Goal: Transaction & Acquisition: Purchase product/service

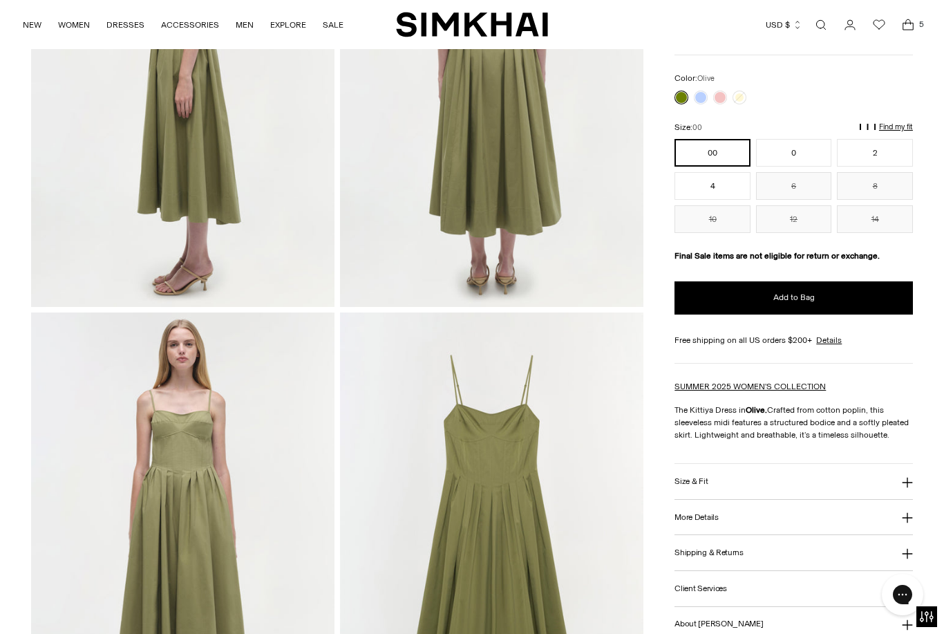
click at [705, 477] on h3 "Size & Fit" at bounding box center [690, 481] width 33 height 9
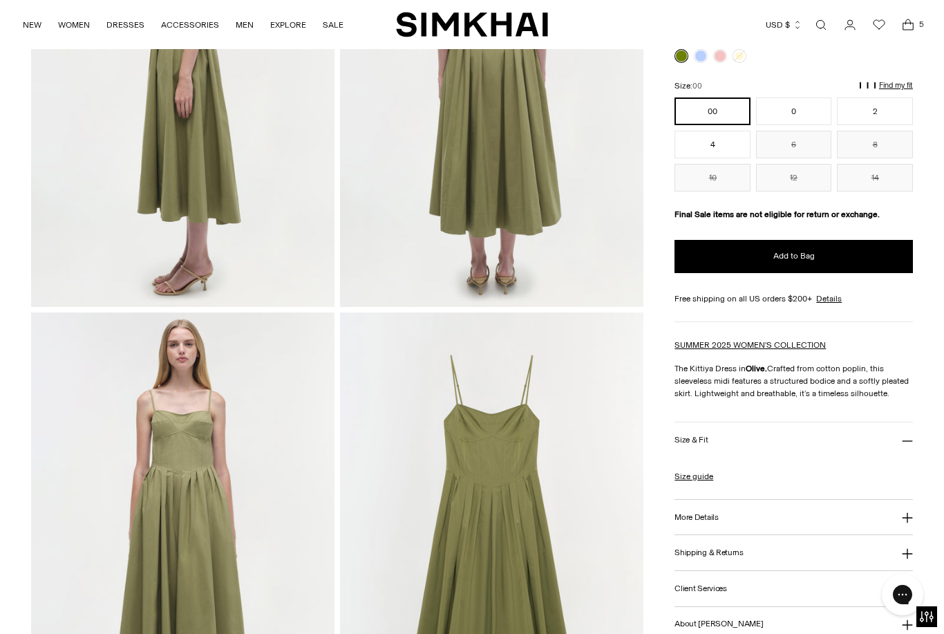
click at [710, 473] on link "Size guide" at bounding box center [693, 475] width 39 height 12
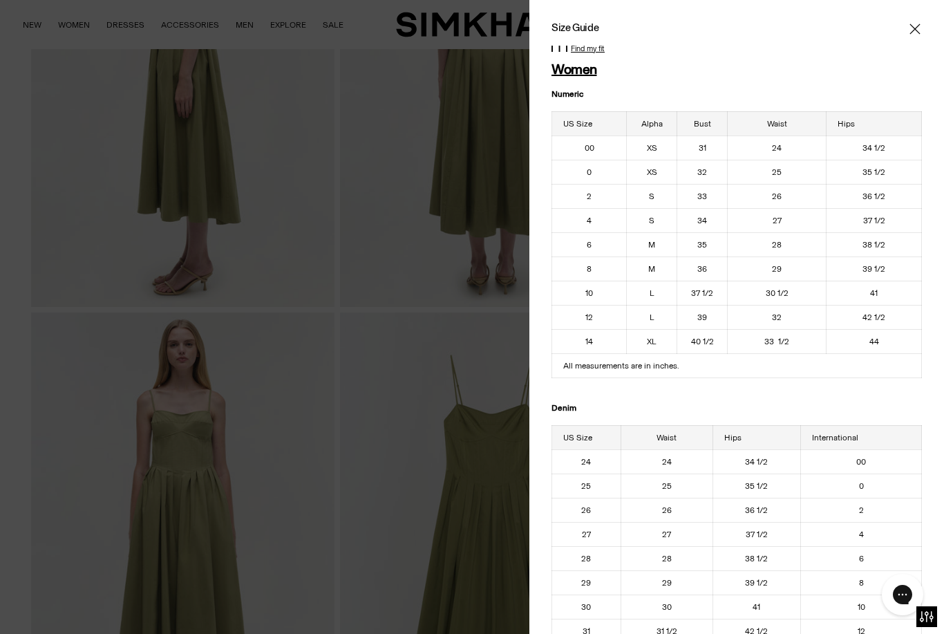
click at [917, 32] on icon "Close" at bounding box center [914, 29] width 11 height 14
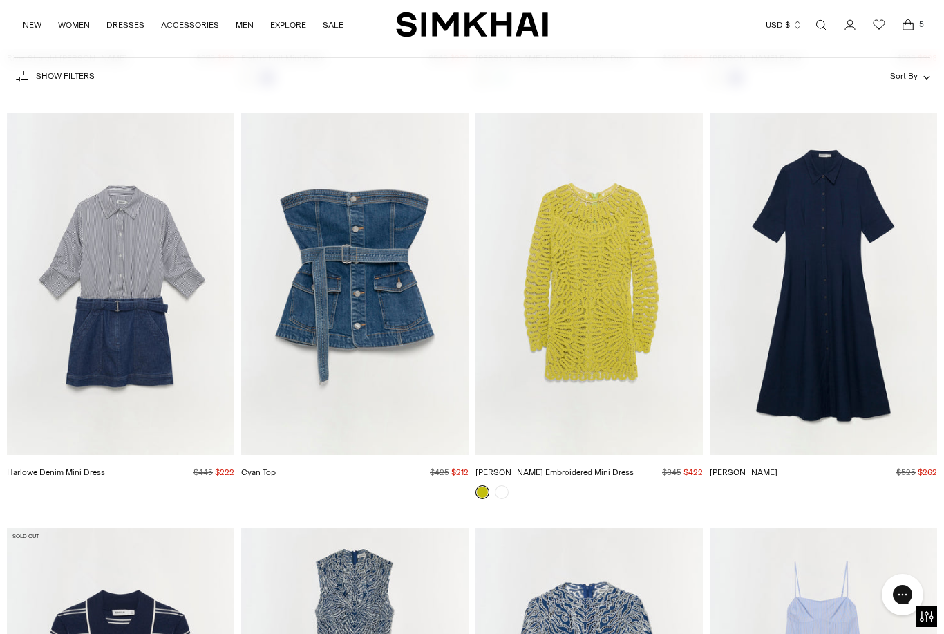
scroll to position [4114, 0]
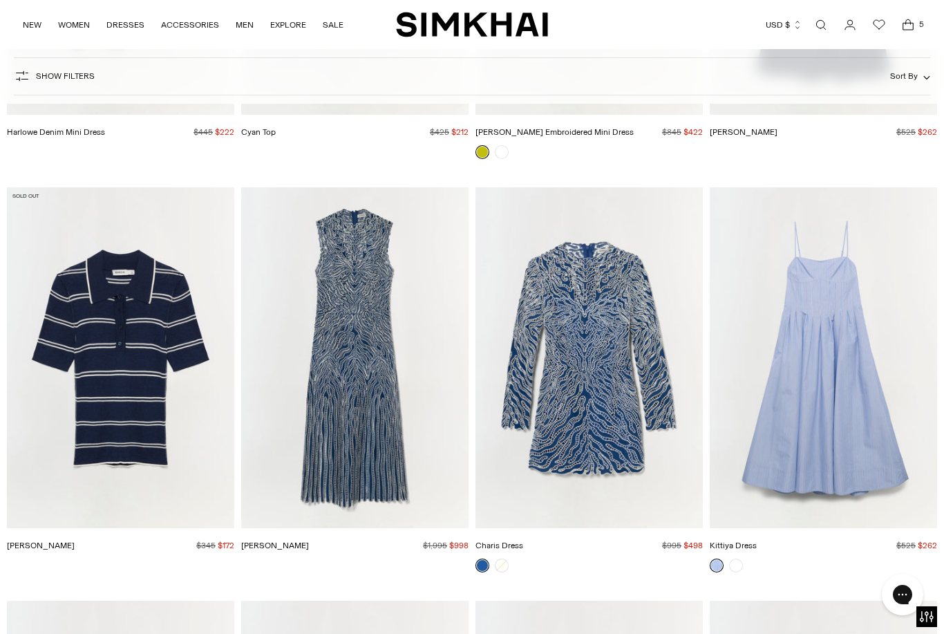
click at [878, 392] on img "Kittiya Dress" at bounding box center [823, 357] width 227 height 341
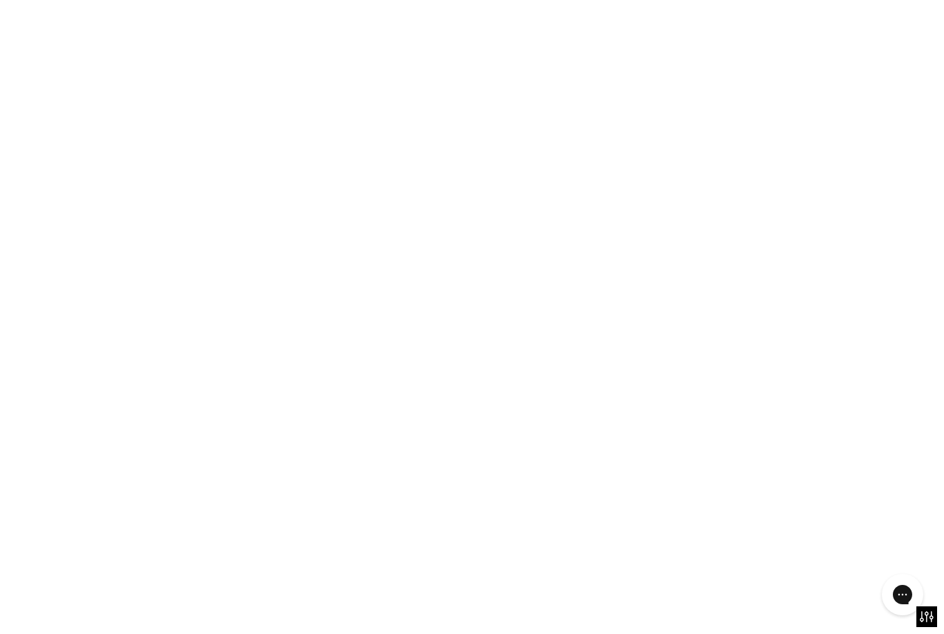
click at [879, 384] on img "Kittiya Dress" at bounding box center [823, 357] width 227 height 341
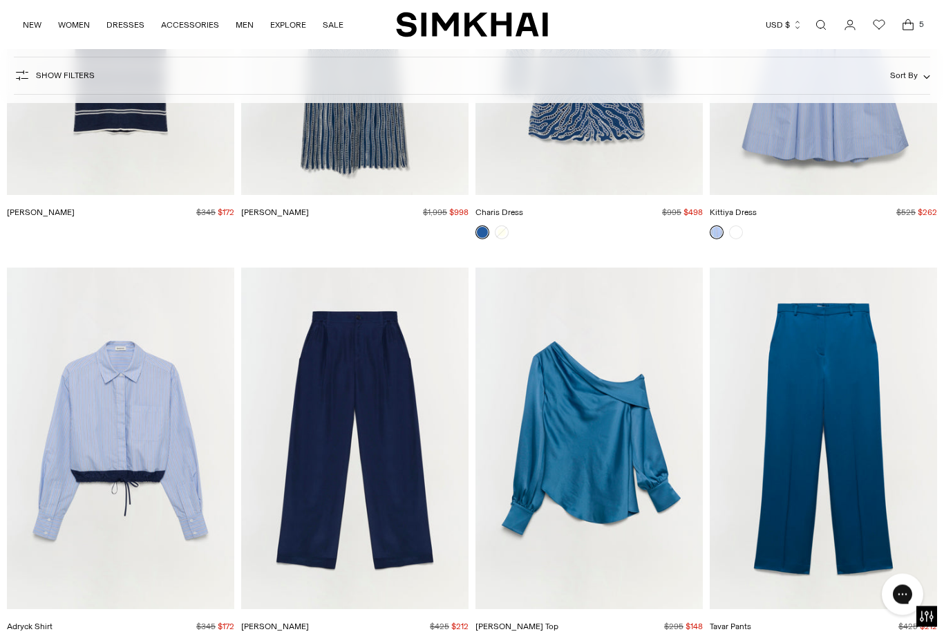
scroll to position [4447, 0]
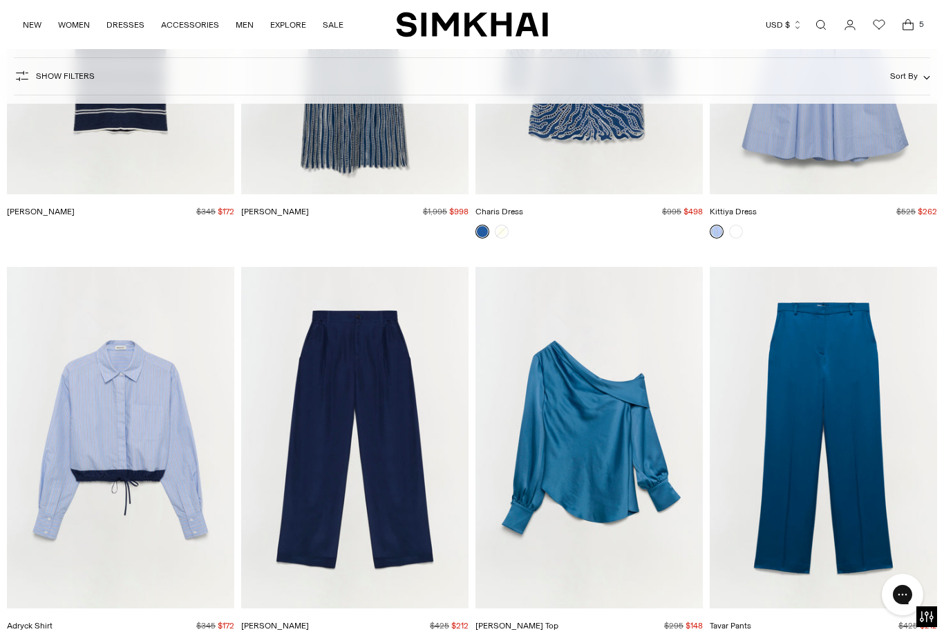
click at [675, 442] on img "Alice Top" at bounding box center [588, 437] width 227 height 341
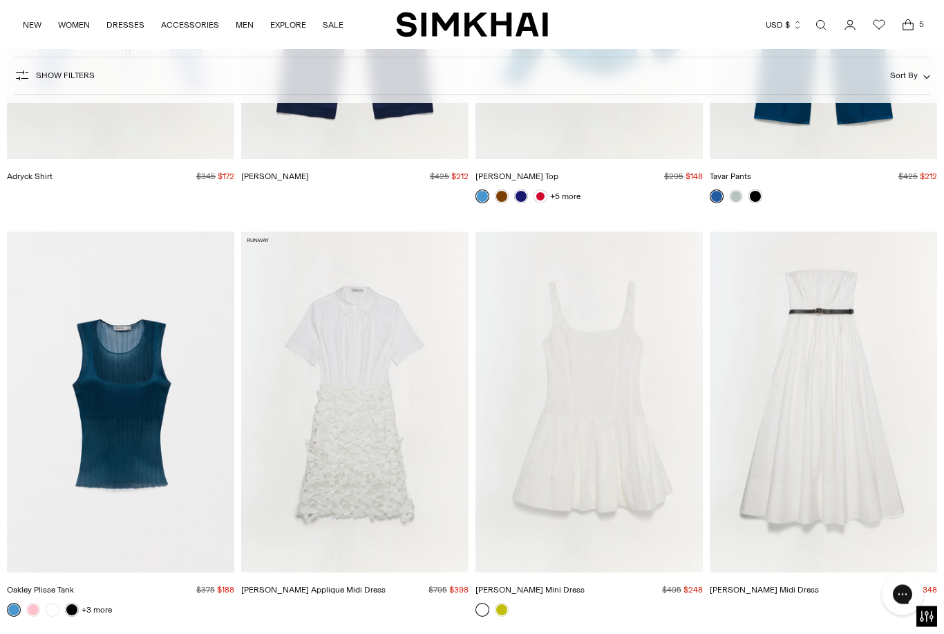
scroll to position [4896, 0]
click at [857, 435] on img "Thalia Cotton Midi Dress" at bounding box center [823, 401] width 227 height 341
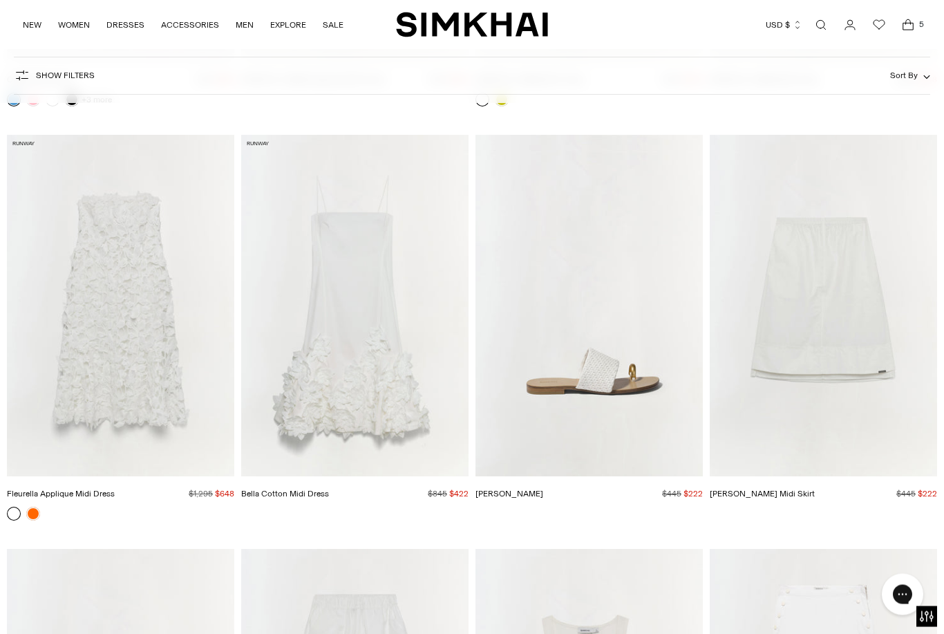
scroll to position [5406, 0]
click at [176, 400] on img "Fleurella Applique Midi Dress" at bounding box center [120, 305] width 227 height 341
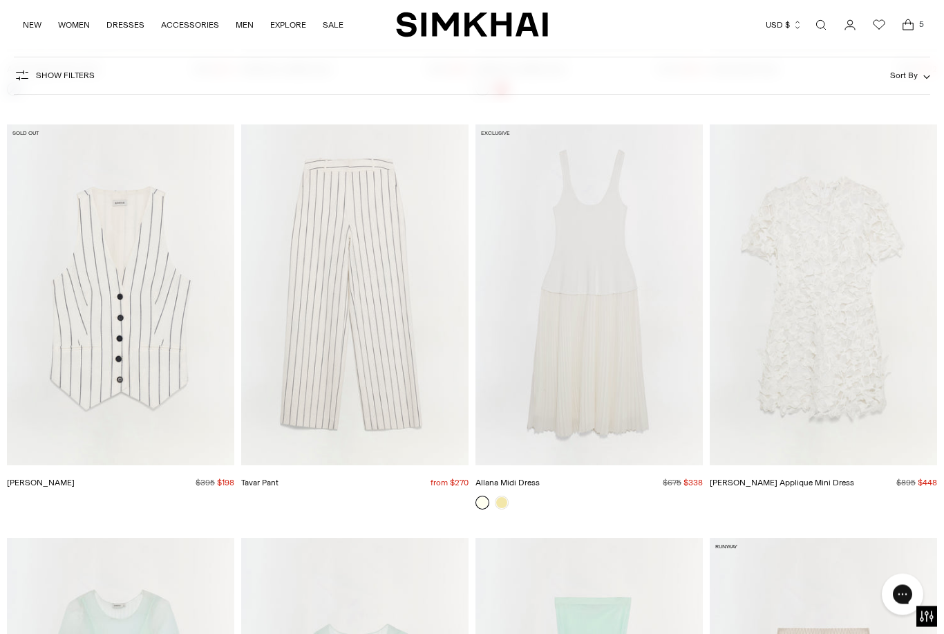
scroll to position [6658, 0]
click at [396, 344] on img "Tavar Pant" at bounding box center [354, 294] width 227 height 341
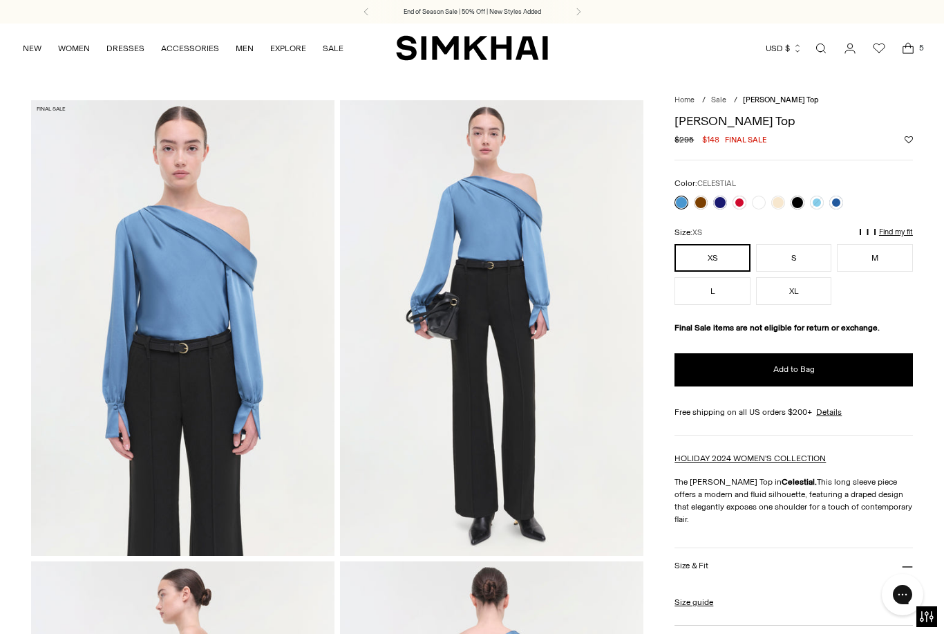
click at [819, 259] on button "S" at bounding box center [794, 258] width 76 height 28
click at [850, 368] on button "Add to Bag" at bounding box center [793, 369] width 238 height 33
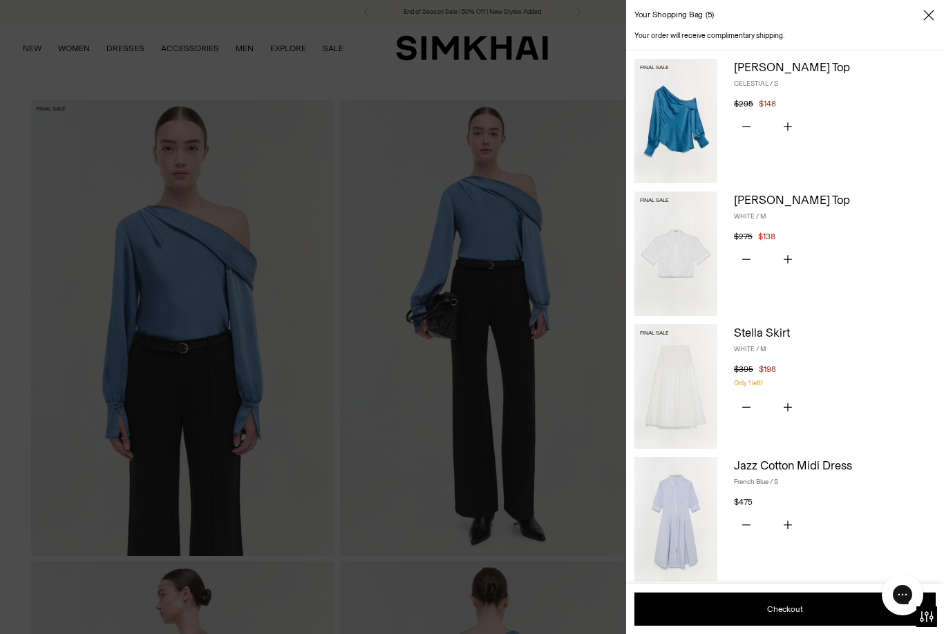
click at [925, 14] on icon "Close" at bounding box center [928, 15] width 11 height 14
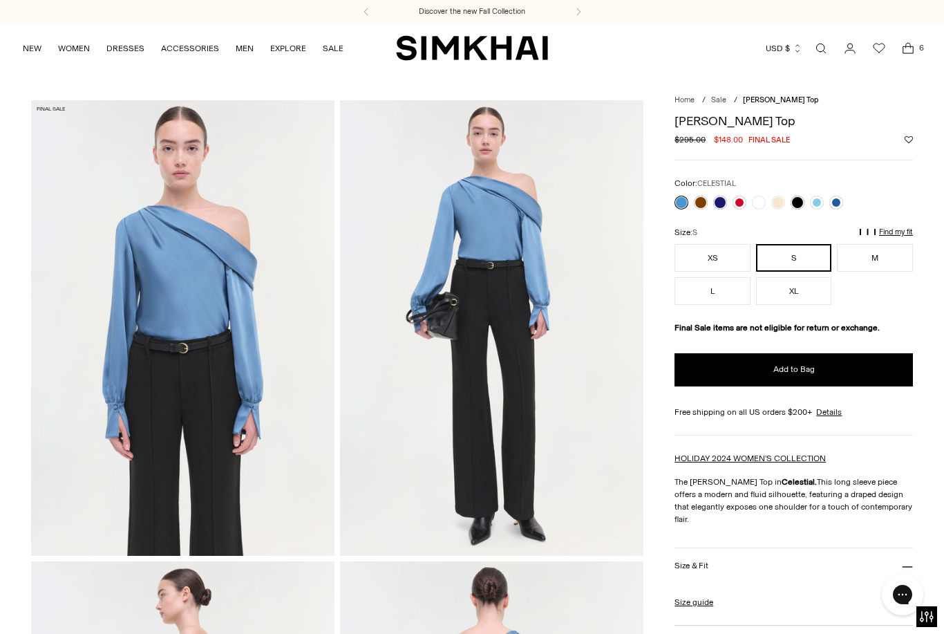
click at [777, 231] on p "Find my fit" at bounding box center [769, 238] width 16 height 25
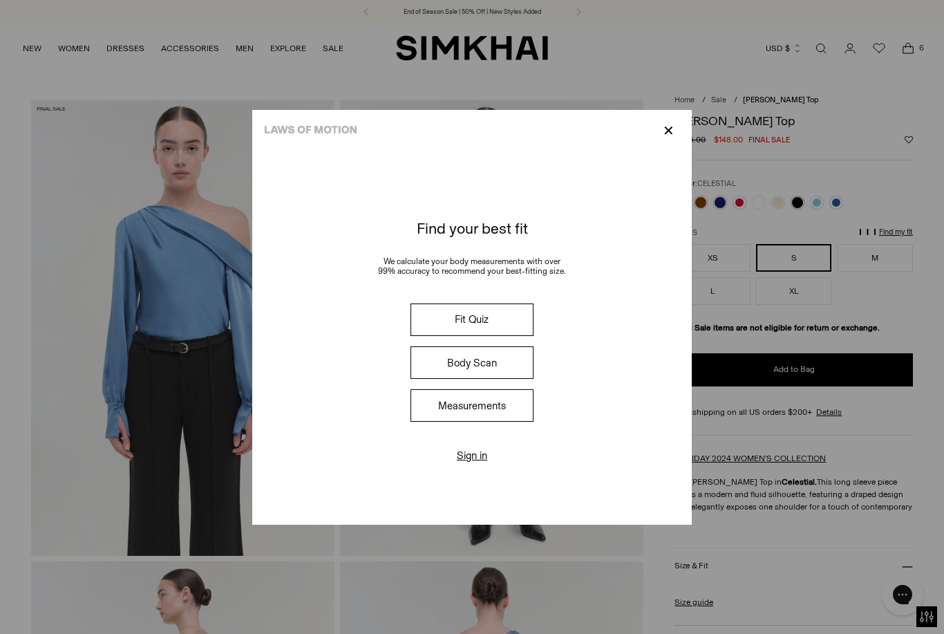
click at [671, 142] on p "✕" at bounding box center [668, 130] width 19 height 23
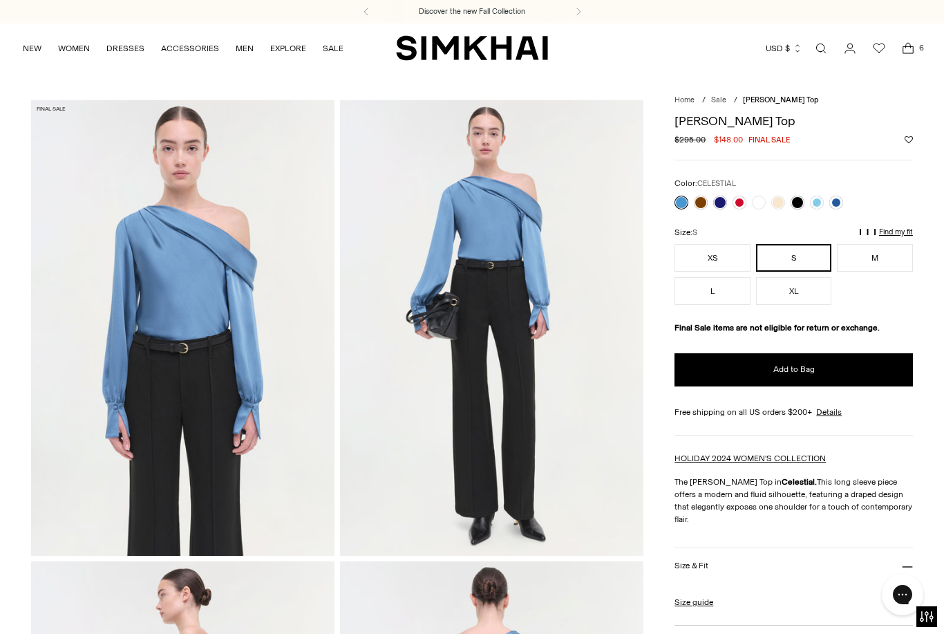
click at [880, 548] on button "Size & Fit" at bounding box center [793, 565] width 238 height 35
click at [800, 548] on button "Size & Fit" at bounding box center [793, 565] width 238 height 35
click at [710, 596] on link "Size guide" at bounding box center [693, 602] width 39 height 12
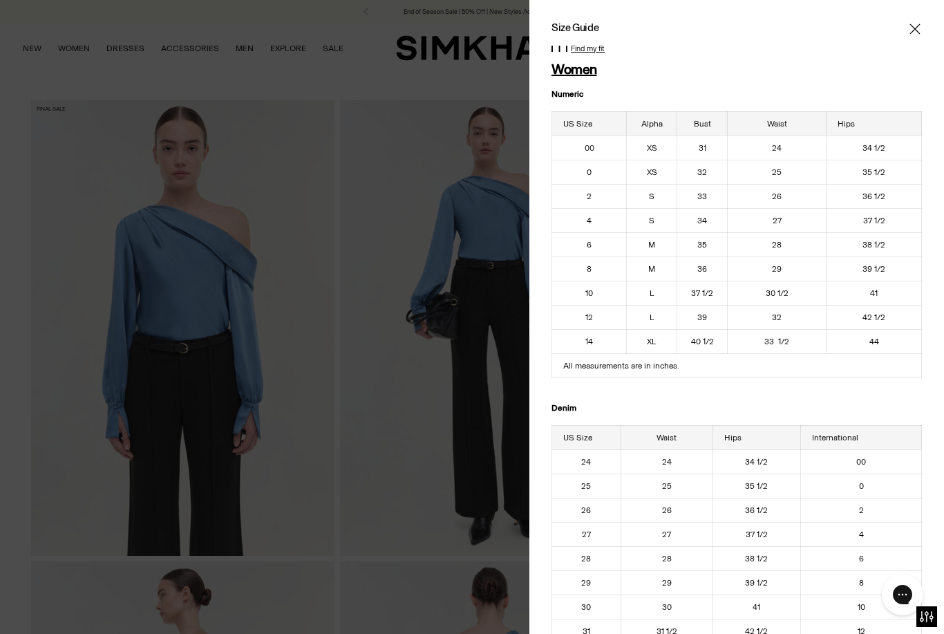
click at [905, 32] on div at bounding box center [736, 29] width 370 height 14
click at [920, 28] on span "Close" at bounding box center [915, 29] width 14 height 14
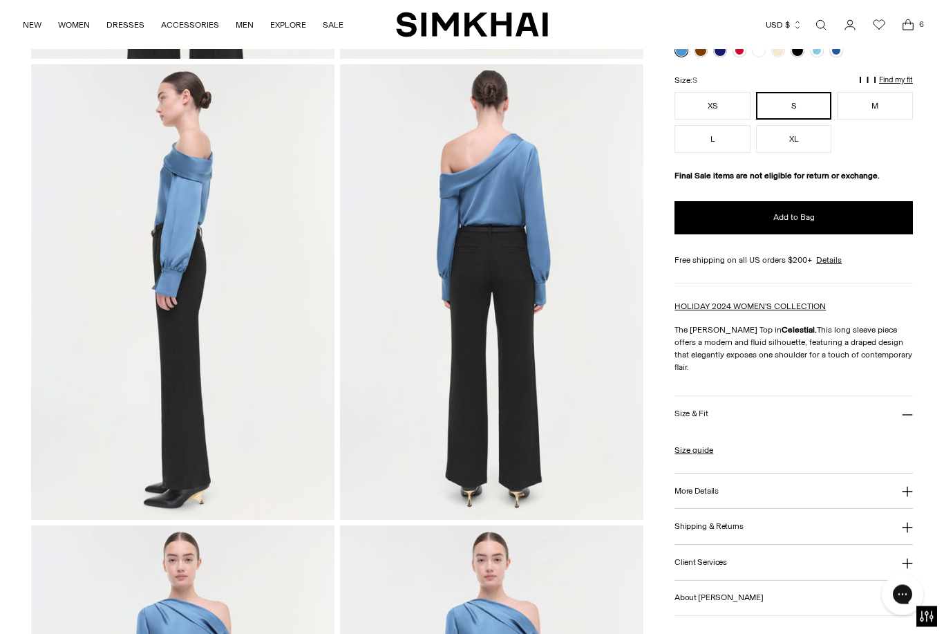
scroll to position [497, 0]
click at [910, 486] on icon at bounding box center [907, 491] width 11 height 11
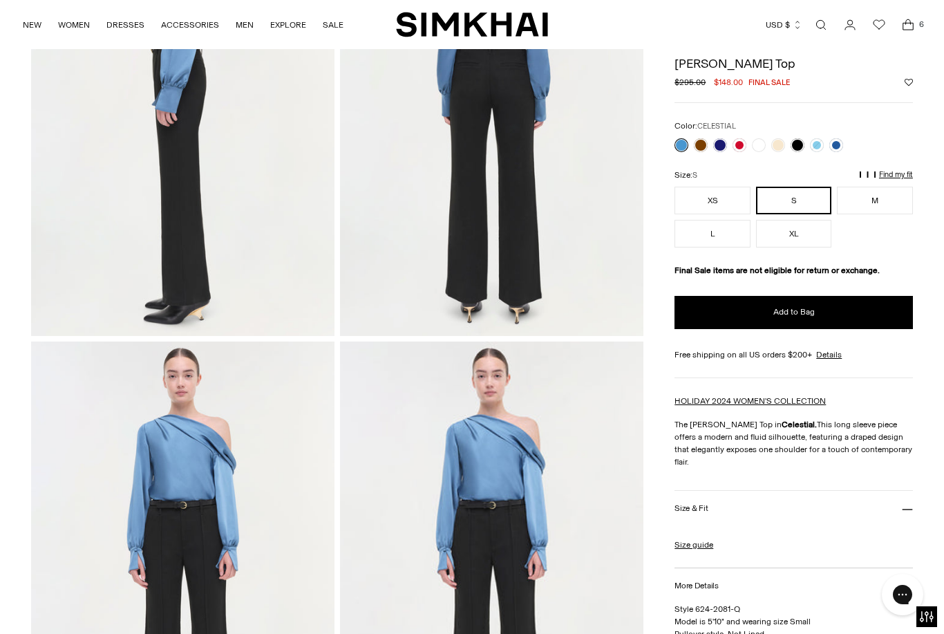
scroll to position [680, 0]
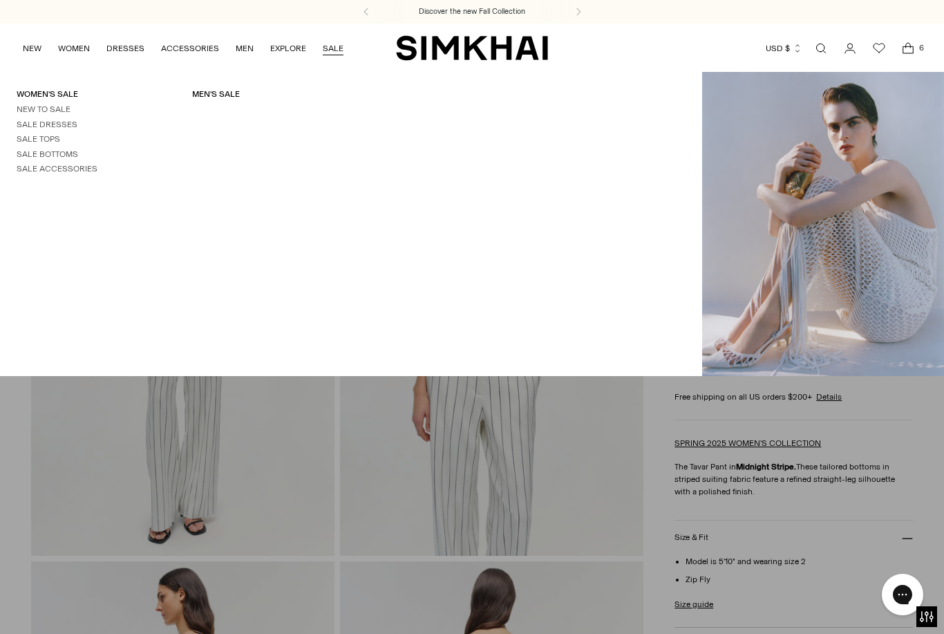
click at [78, 91] on link "Women's Sale" at bounding box center [47, 94] width 61 height 10
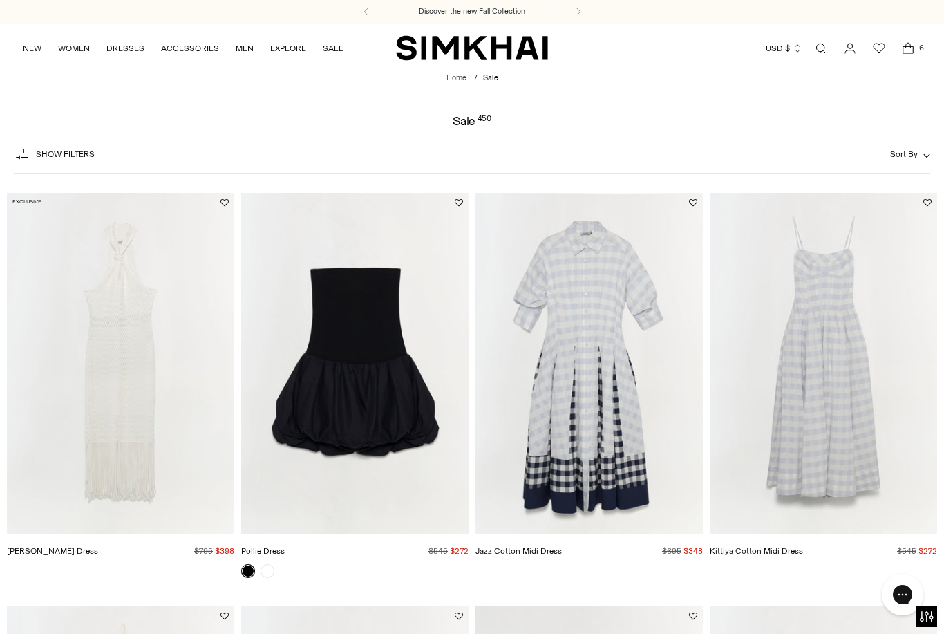
click at [37, 158] on span "Show Filters" at bounding box center [65, 154] width 59 height 10
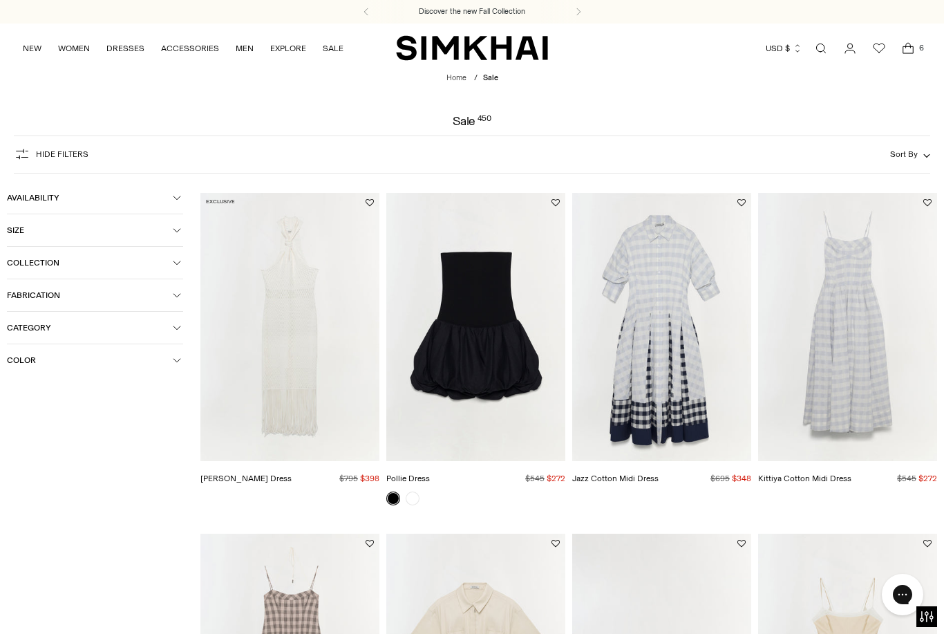
click at [27, 228] on span "Size" at bounding box center [90, 230] width 166 height 10
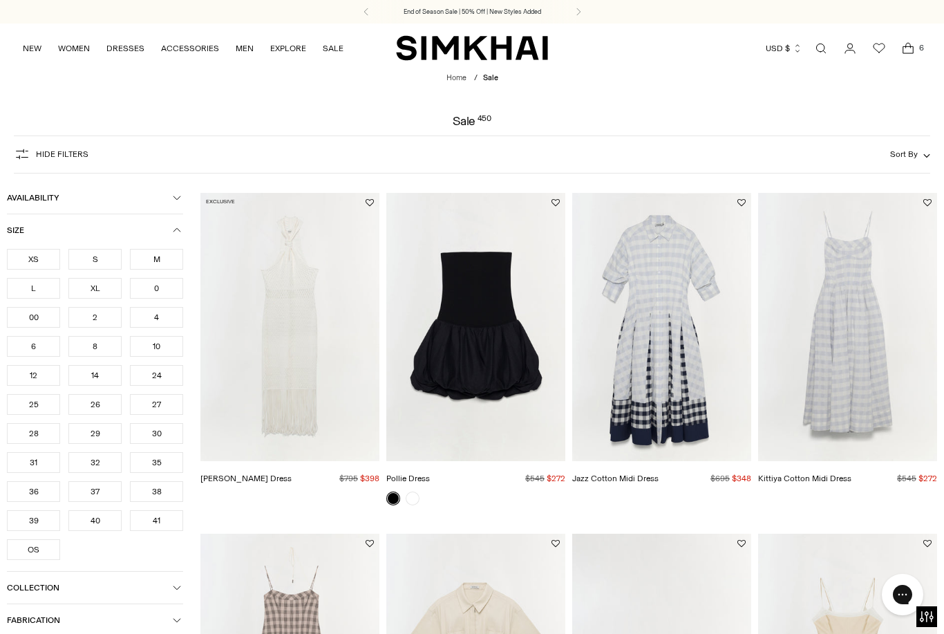
click at [170, 260] on div "M" at bounding box center [156, 259] width 53 height 21
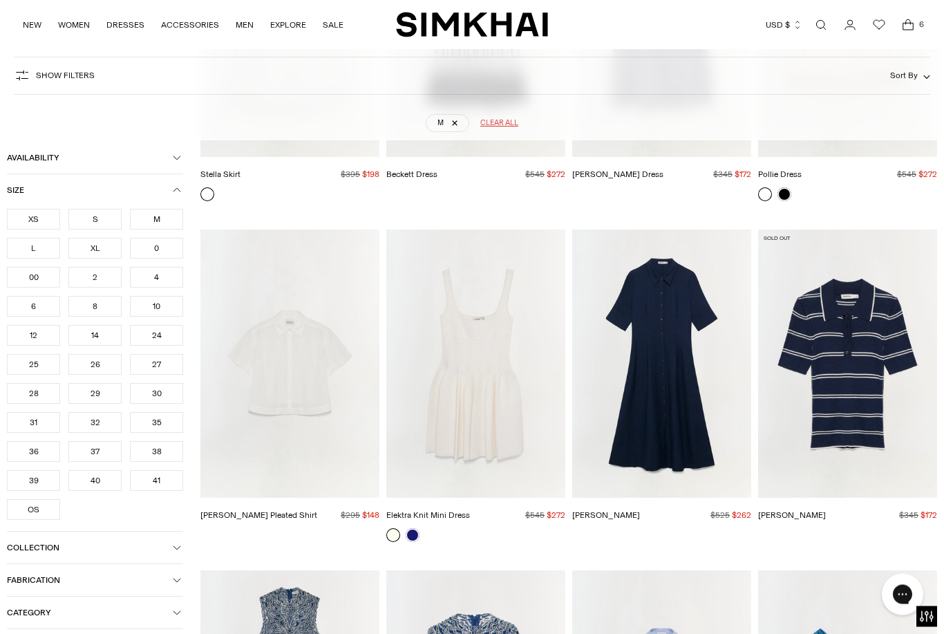
scroll to position [797, 0]
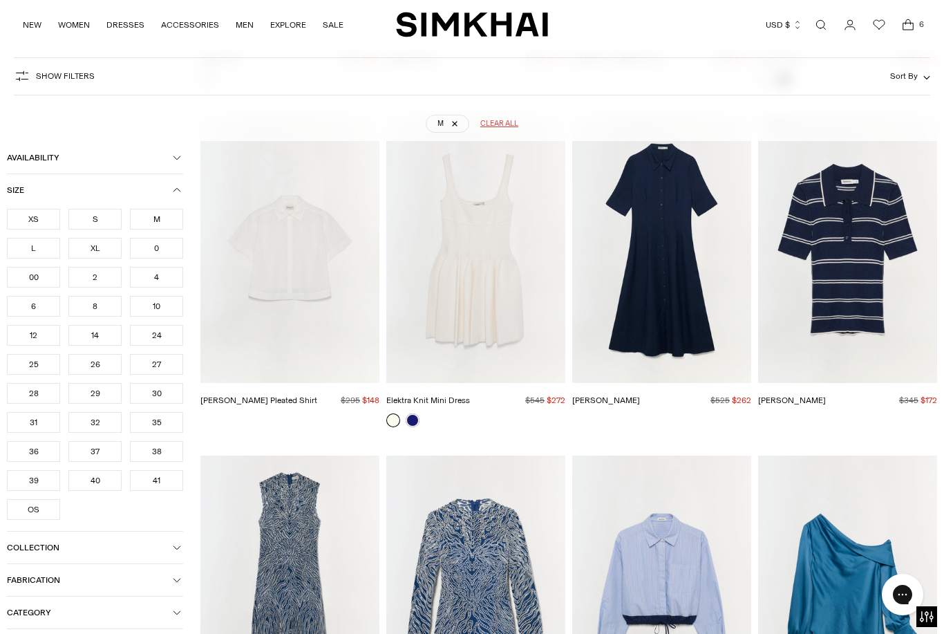
click at [652, 255] on img "Claudine Dress" at bounding box center [661, 249] width 179 height 269
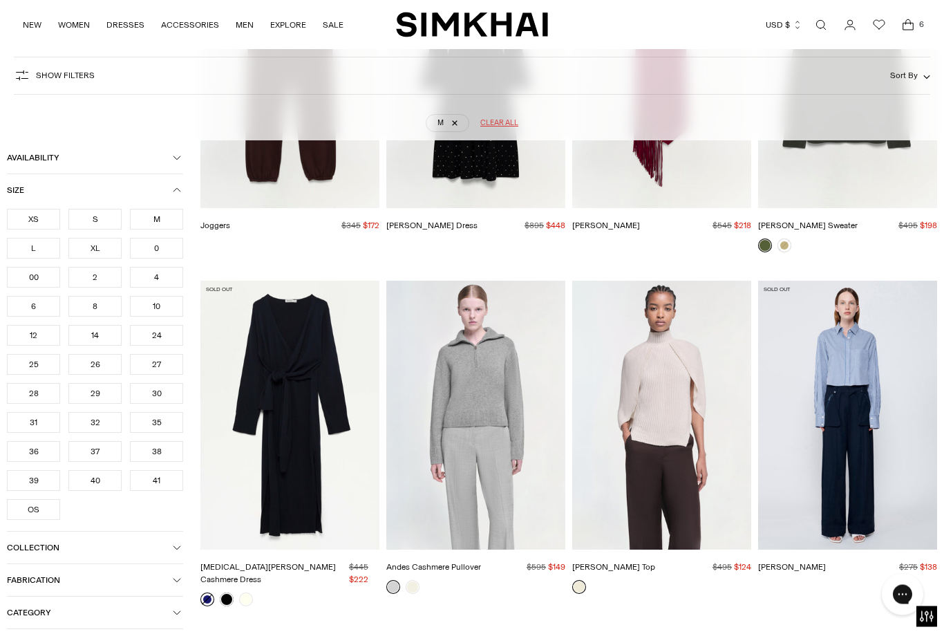
scroll to position [7083, 0]
click at [709, 417] on img "Jeannie Cashmere Top" at bounding box center [661, 414] width 179 height 269
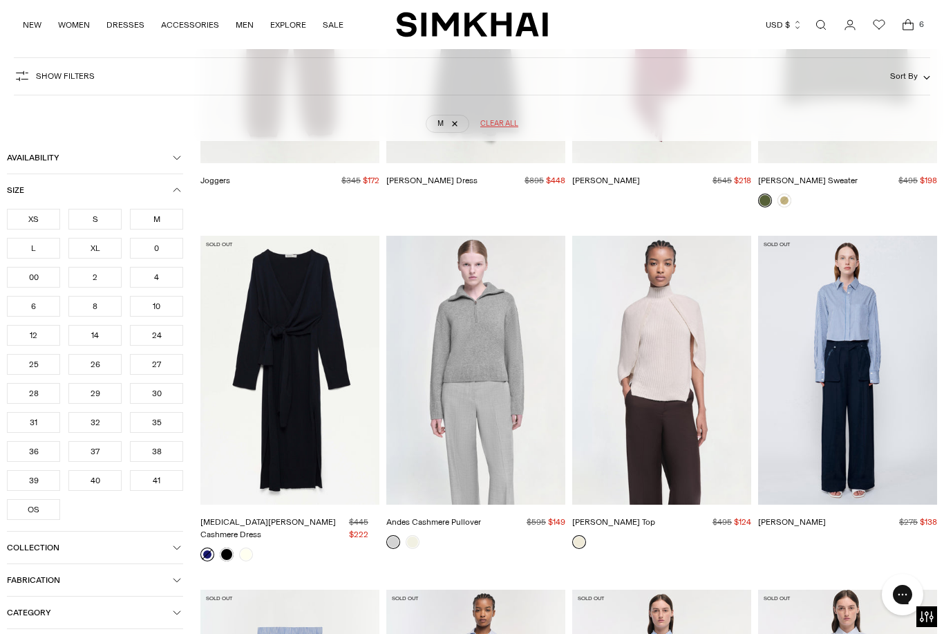
click at [869, 370] on img "Renata Shirt" at bounding box center [847, 370] width 179 height 269
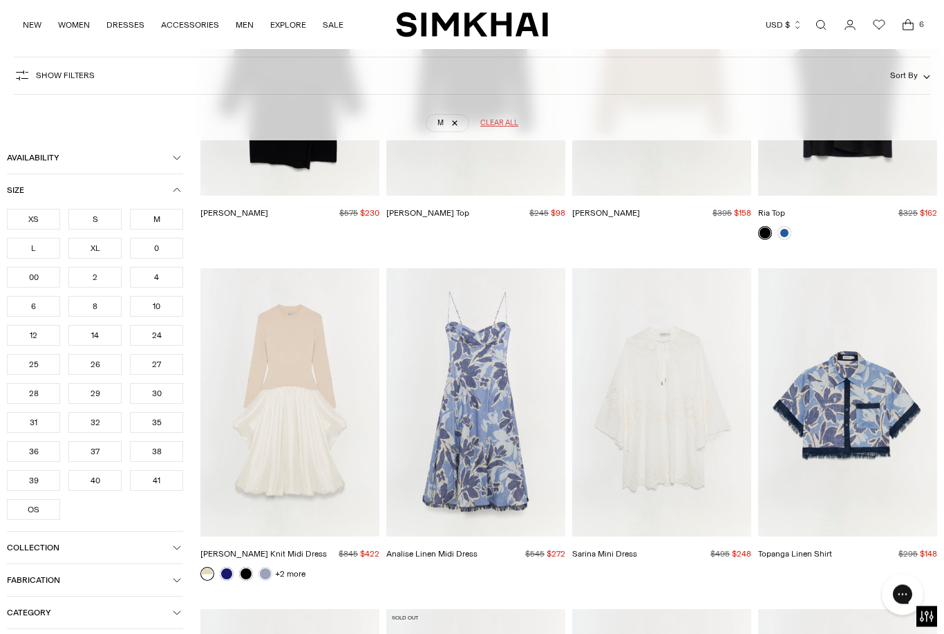
scroll to position [9467, 0]
click at [507, 381] on img "Analise Linen Midi Dress" at bounding box center [475, 402] width 179 height 269
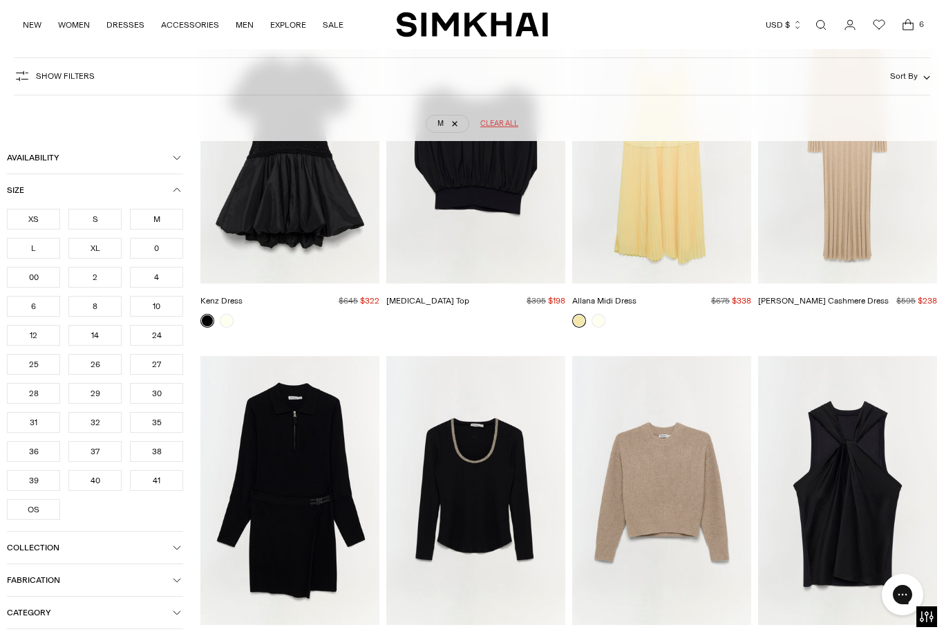
scroll to position [9031, 0]
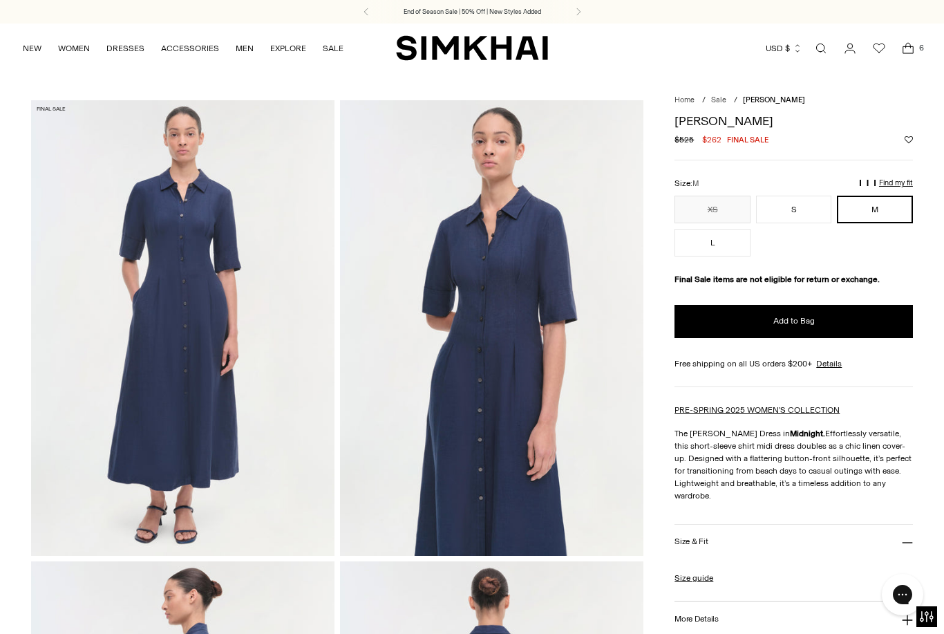
click at [870, 321] on button "Add to Bag" at bounding box center [793, 321] width 238 height 33
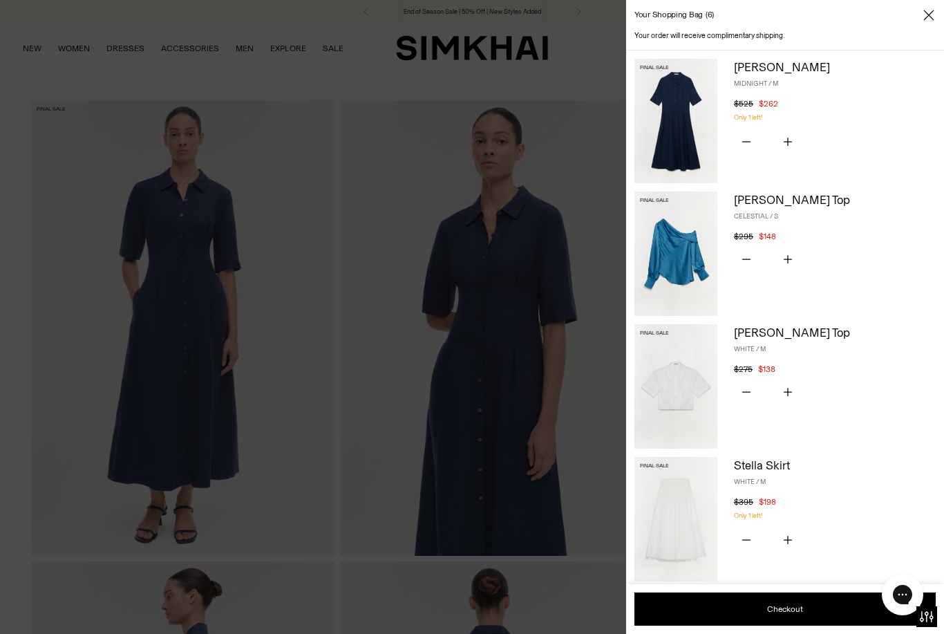
click at [744, 255] on icon "Subtract product quantity" at bounding box center [746, 259] width 8 height 8
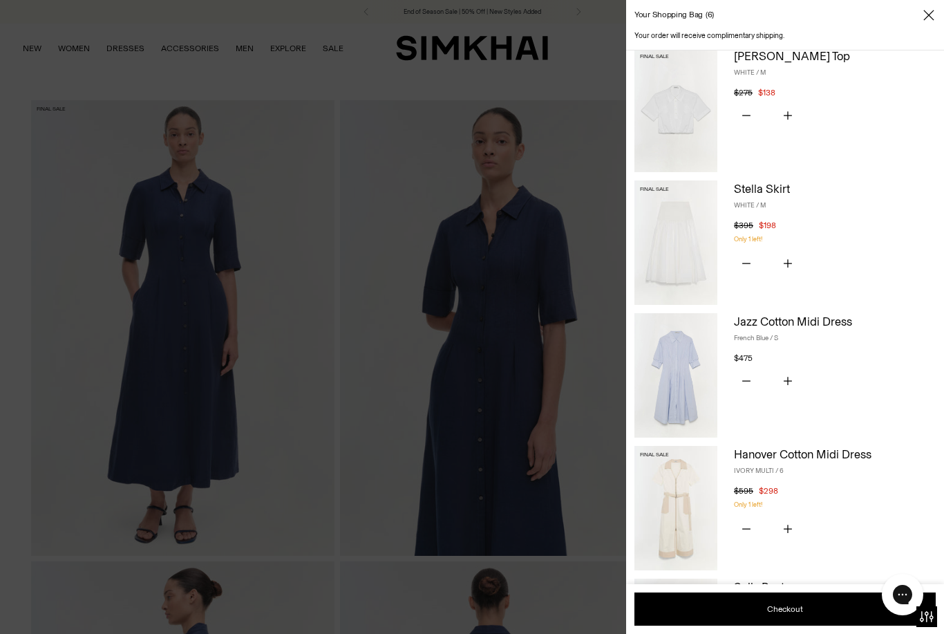
scroll to position [149, 0]
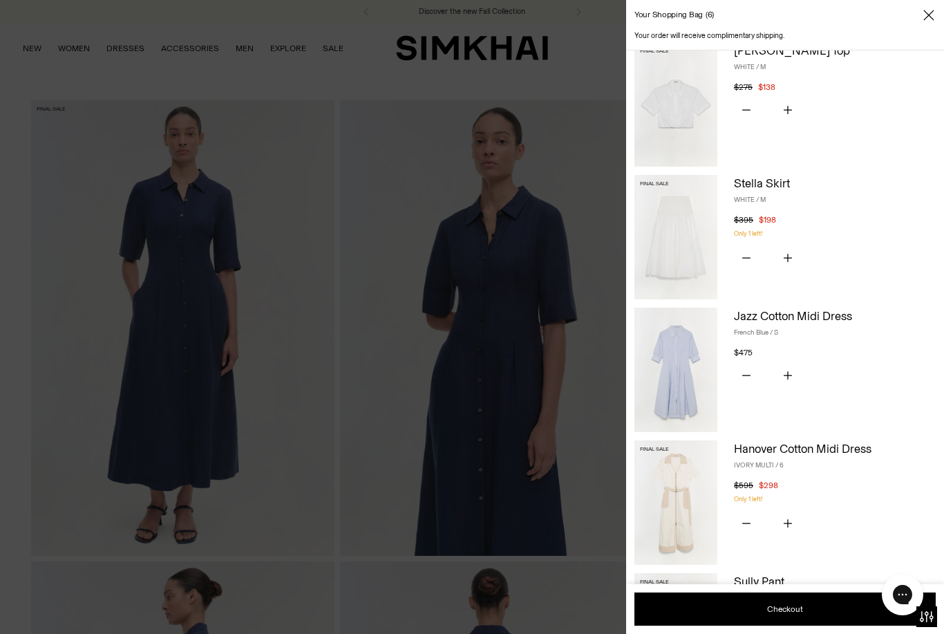
click at [746, 375] on icon "Subtract product quantity" at bounding box center [746, 375] width 8 height 8
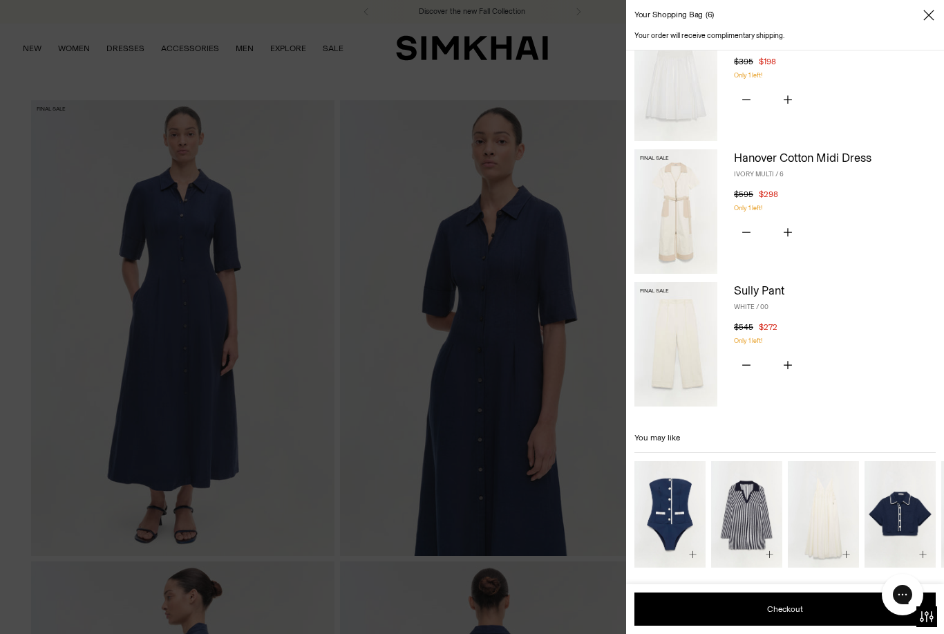
scroll to position [307, 0]
click at [880, 93] on div "You have the maximum number of this product in your shopping bag. Only 1 left! …" at bounding box center [835, 92] width 202 height 44
click at [929, 18] on icon "Close" at bounding box center [928, 15] width 11 height 14
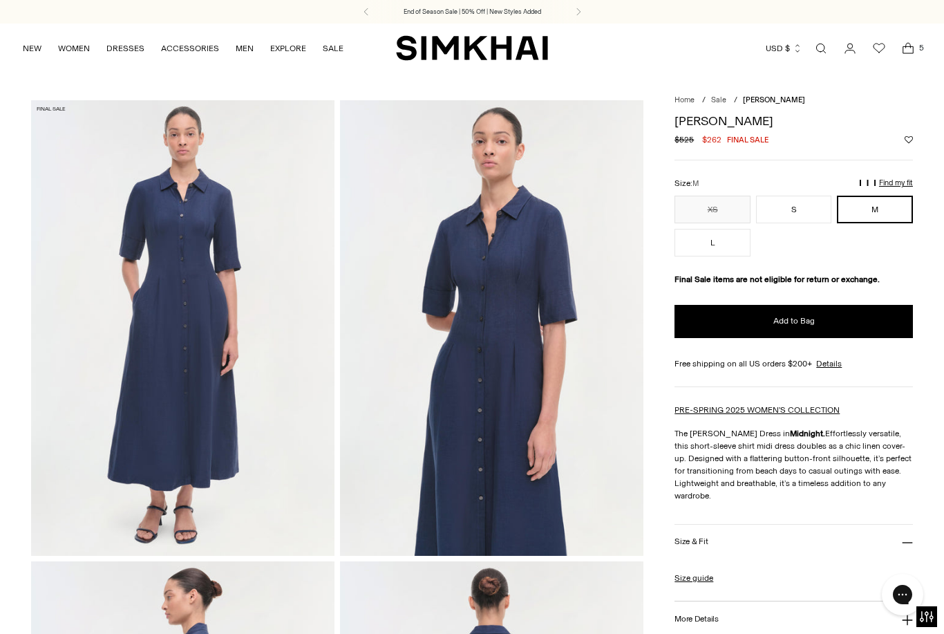
scroll to position [258, 0]
